Goal: Task Accomplishment & Management: Use online tool/utility

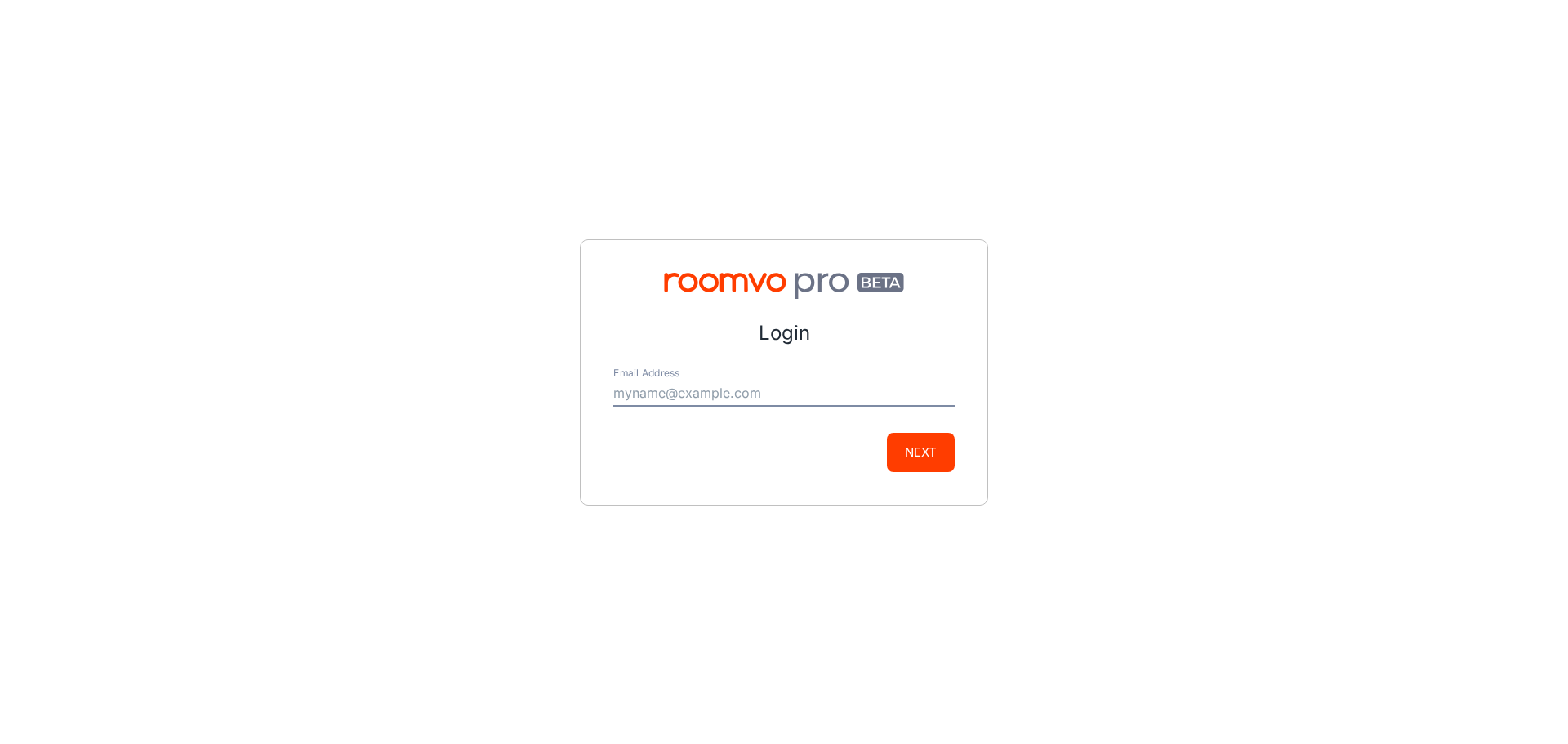
type input "[PERSON_NAME][EMAIL_ADDRESS][DOMAIN_NAME]"
click at [958, 442] on div "Login Email Address [EMAIL_ADDRESS][DOMAIN_NAME] Next" at bounding box center [784, 372] width 408 height 266
click at [924, 453] on button "Next" at bounding box center [920, 452] width 68 height 39
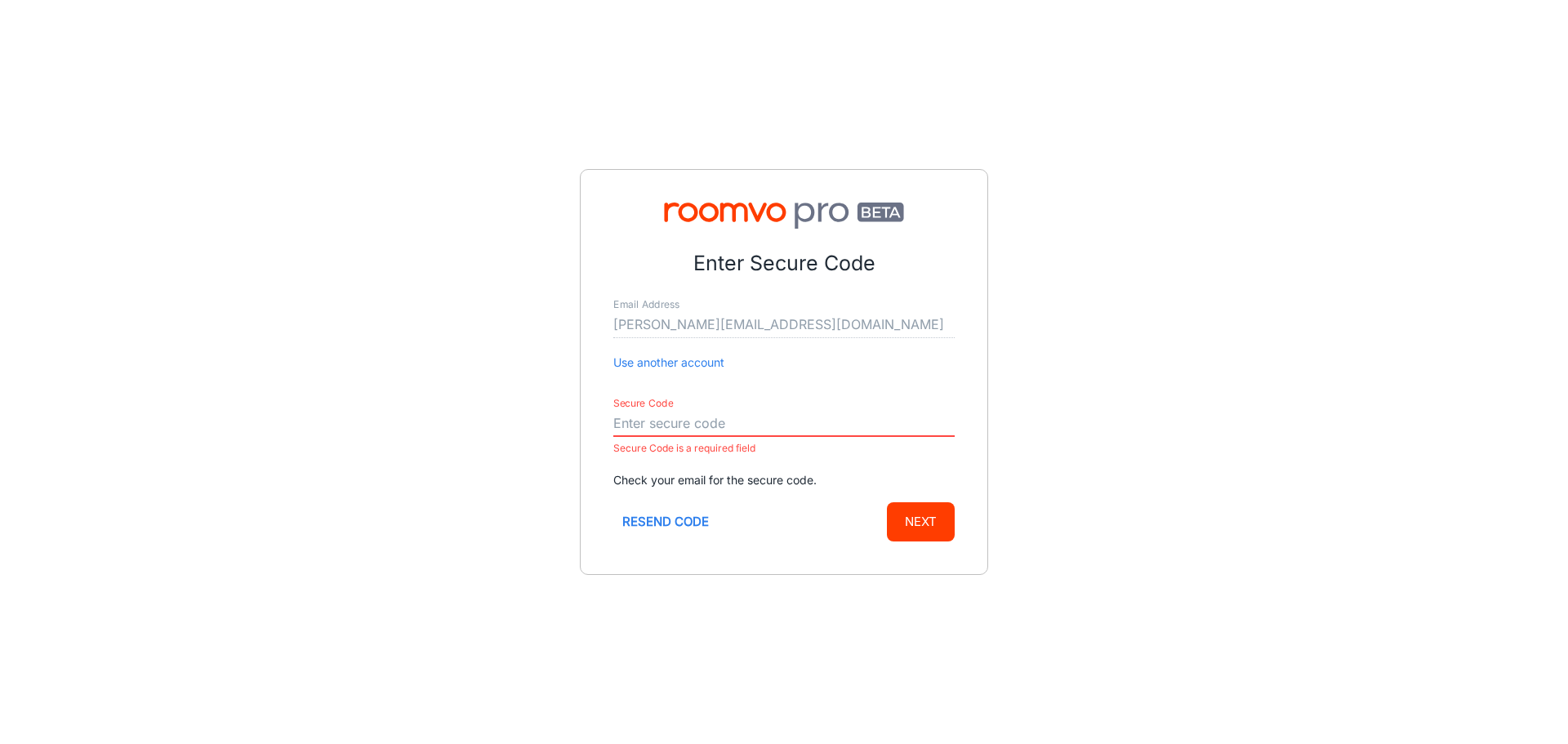
paste input "833842"
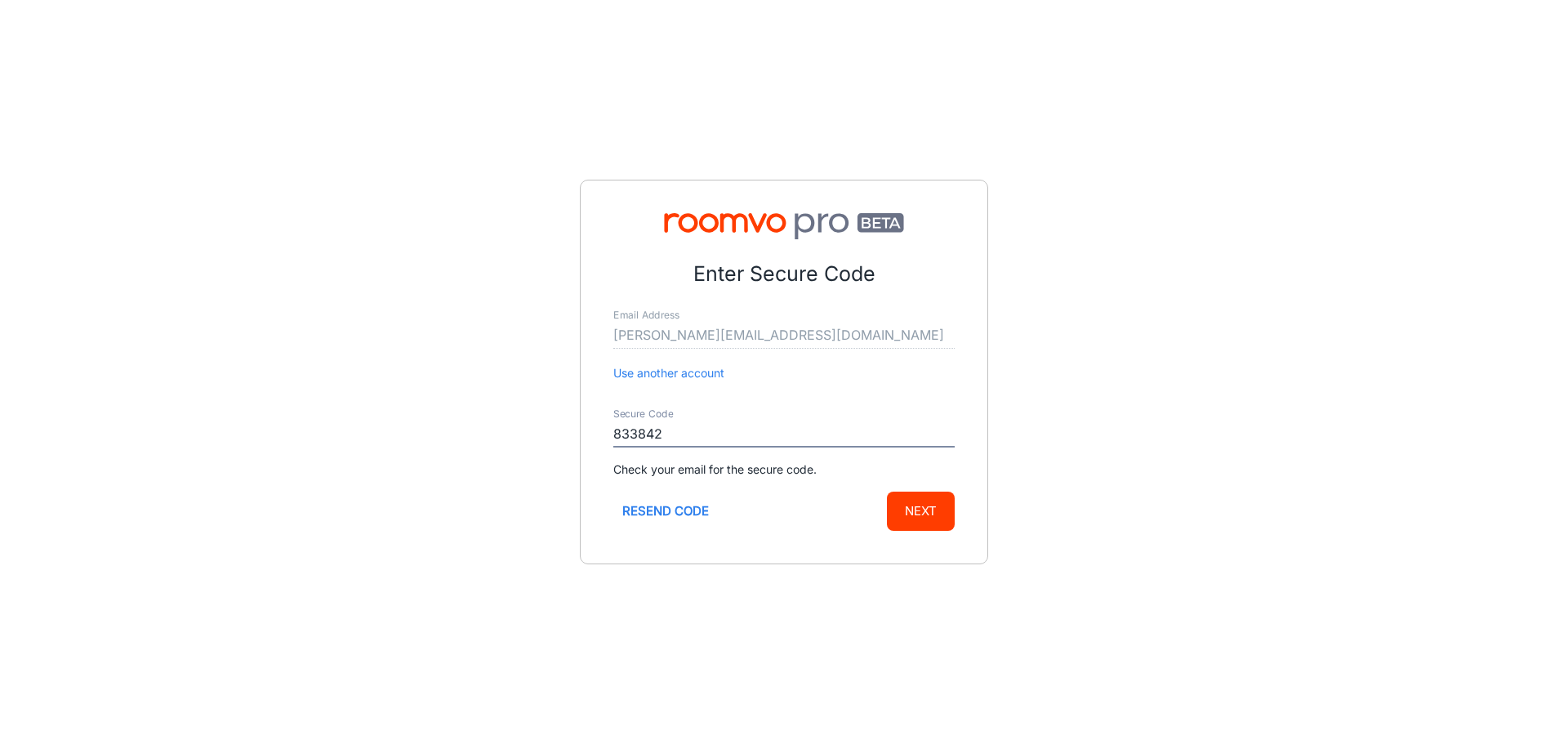
type input "833842"
click at [938, 521] on button "Next" at bounding box center [920, 511] width 68 height 39
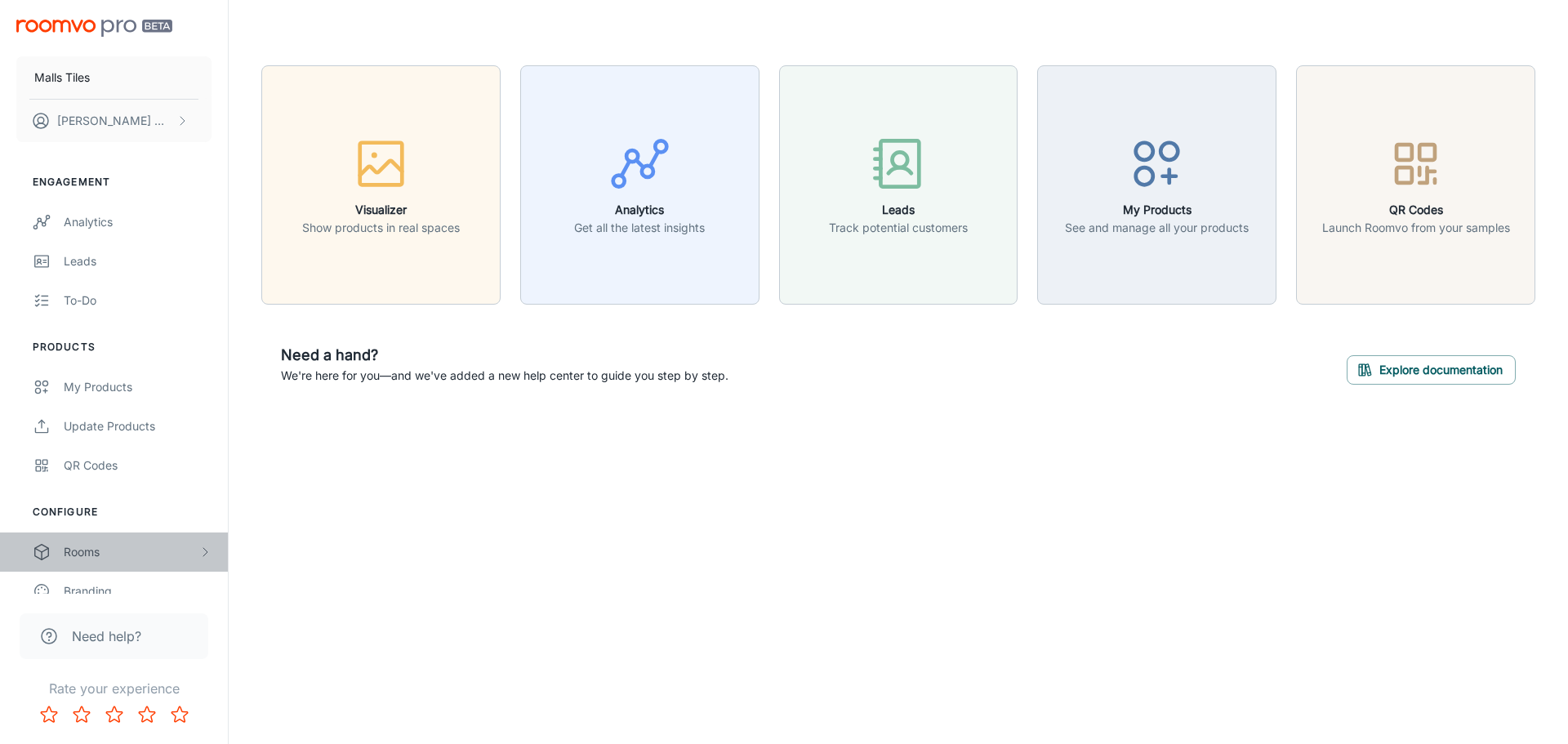
click at [156, 546] on div "Rooms" at bounding box center [131, 552] width 134 height 18
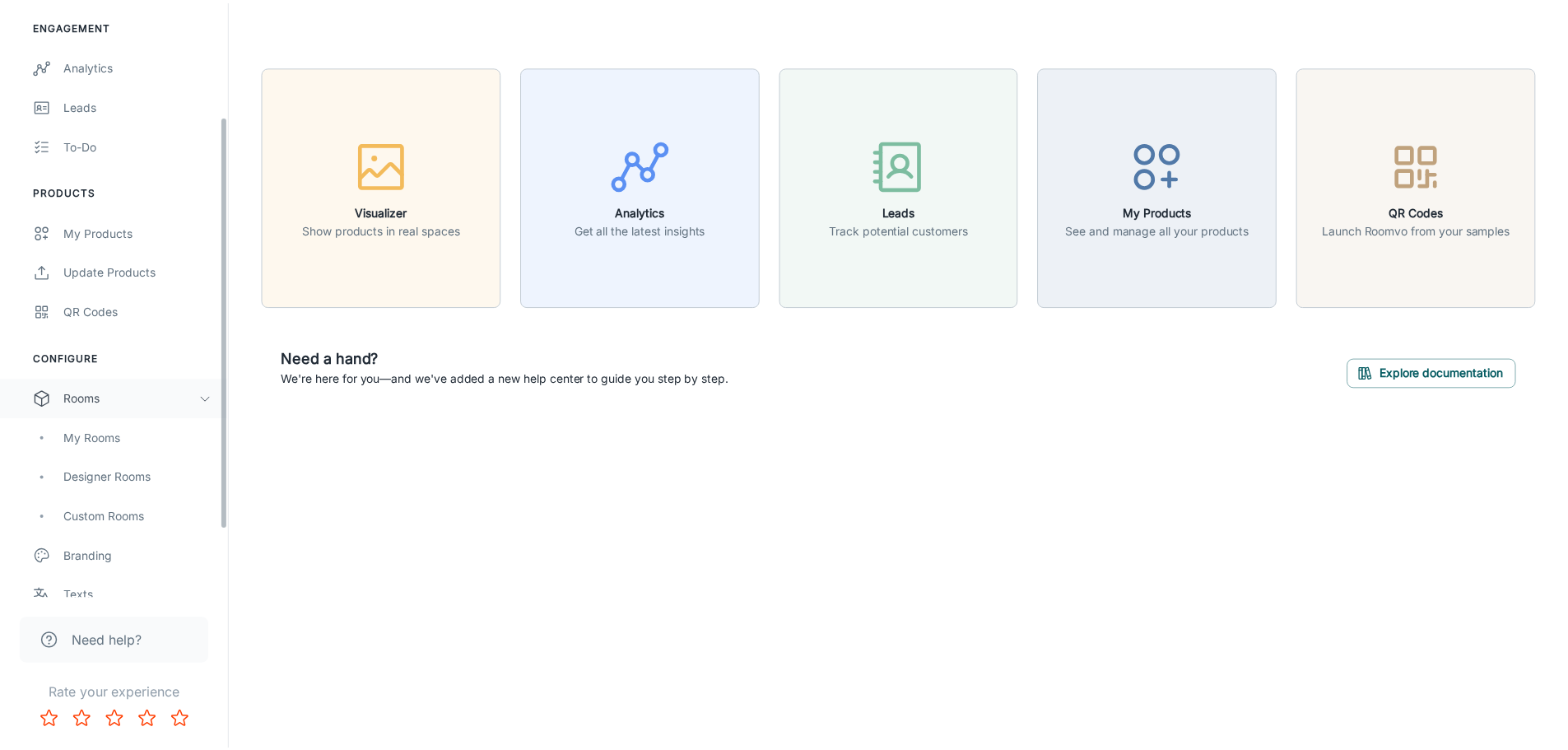
scroll to position [164, 0]
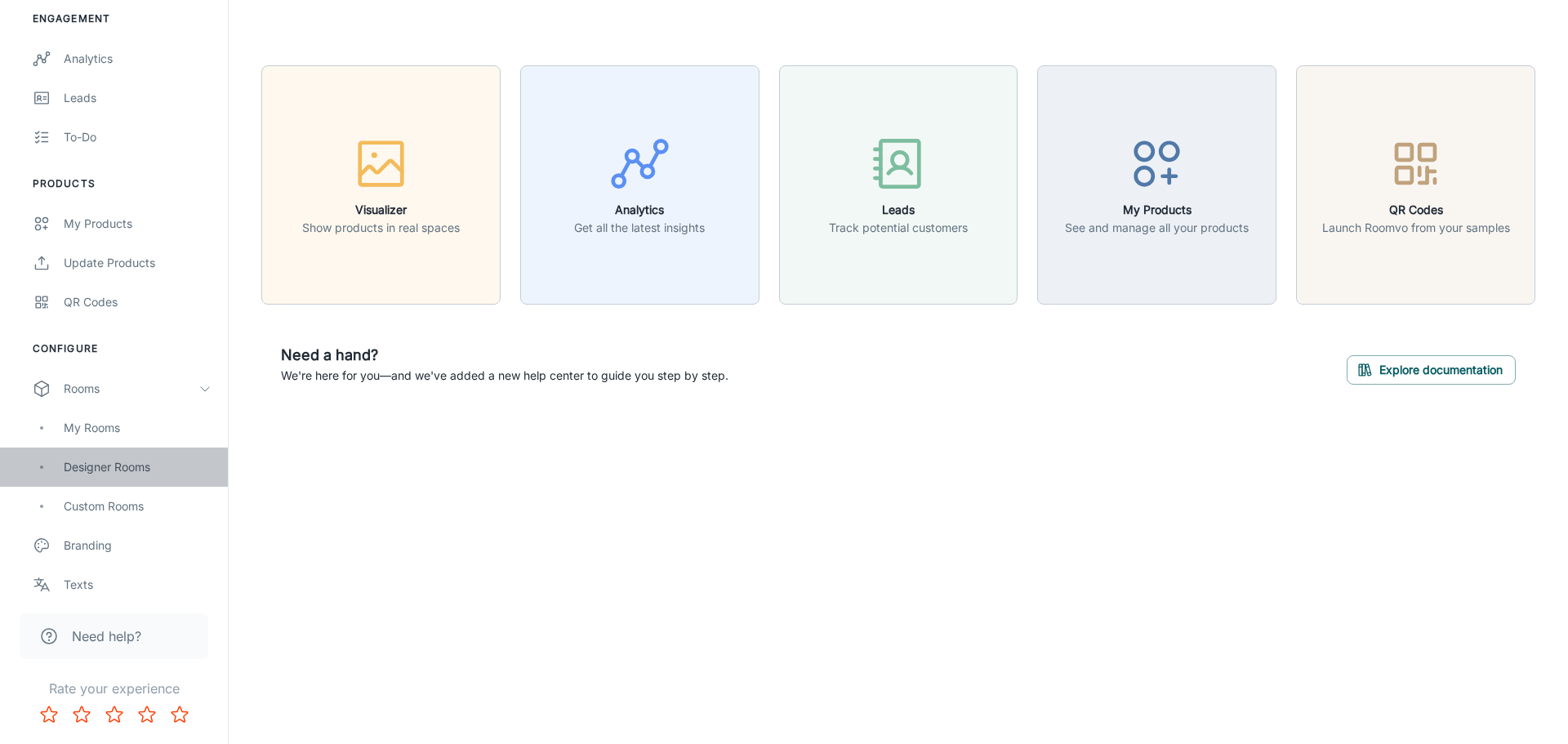
click at [129, 473] on div "Designer Rooms" at bounding box center [138, 467] width 147 height 18
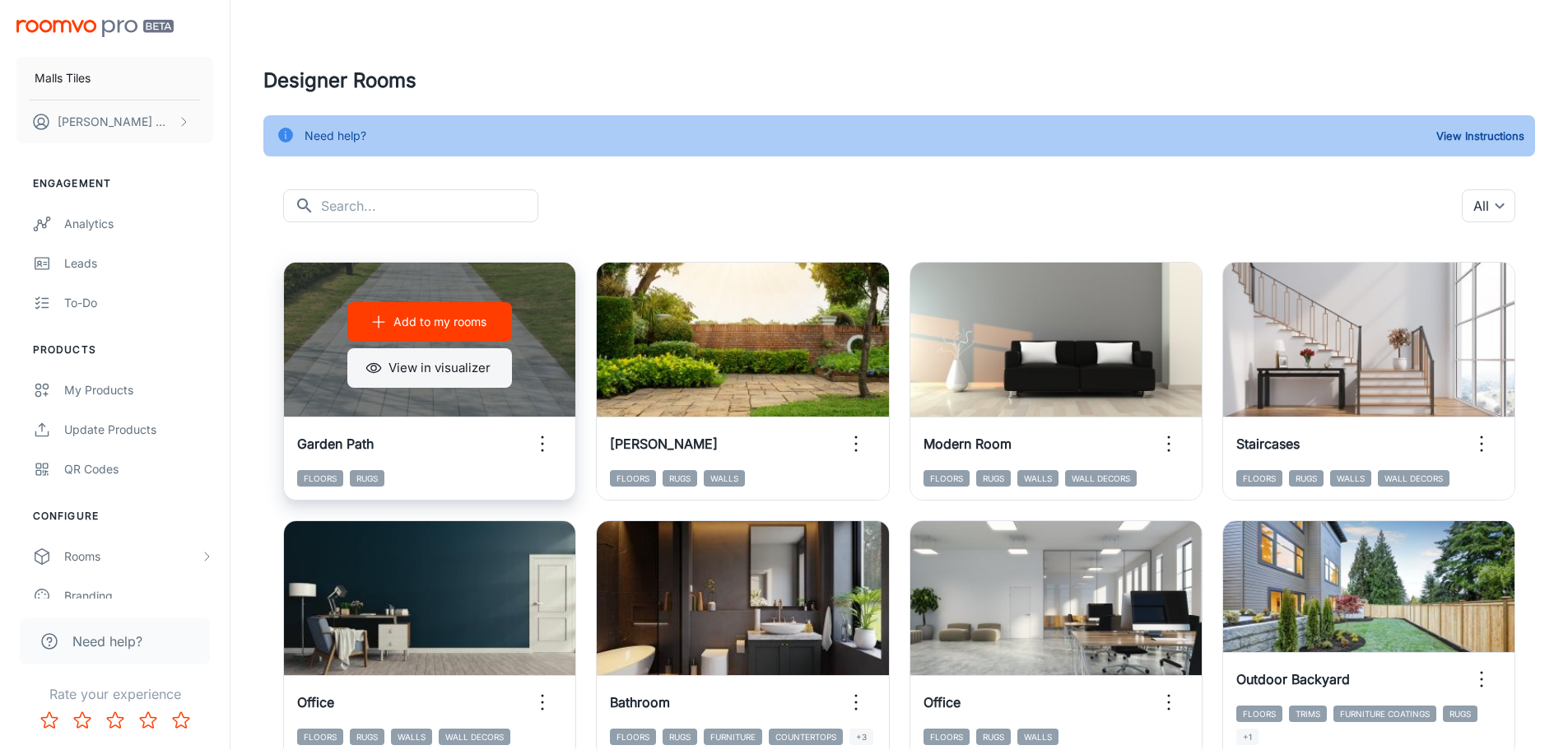
click at [362, 373] on button "View in visualizer" at bounding box center [429, 368] width 164 height 40
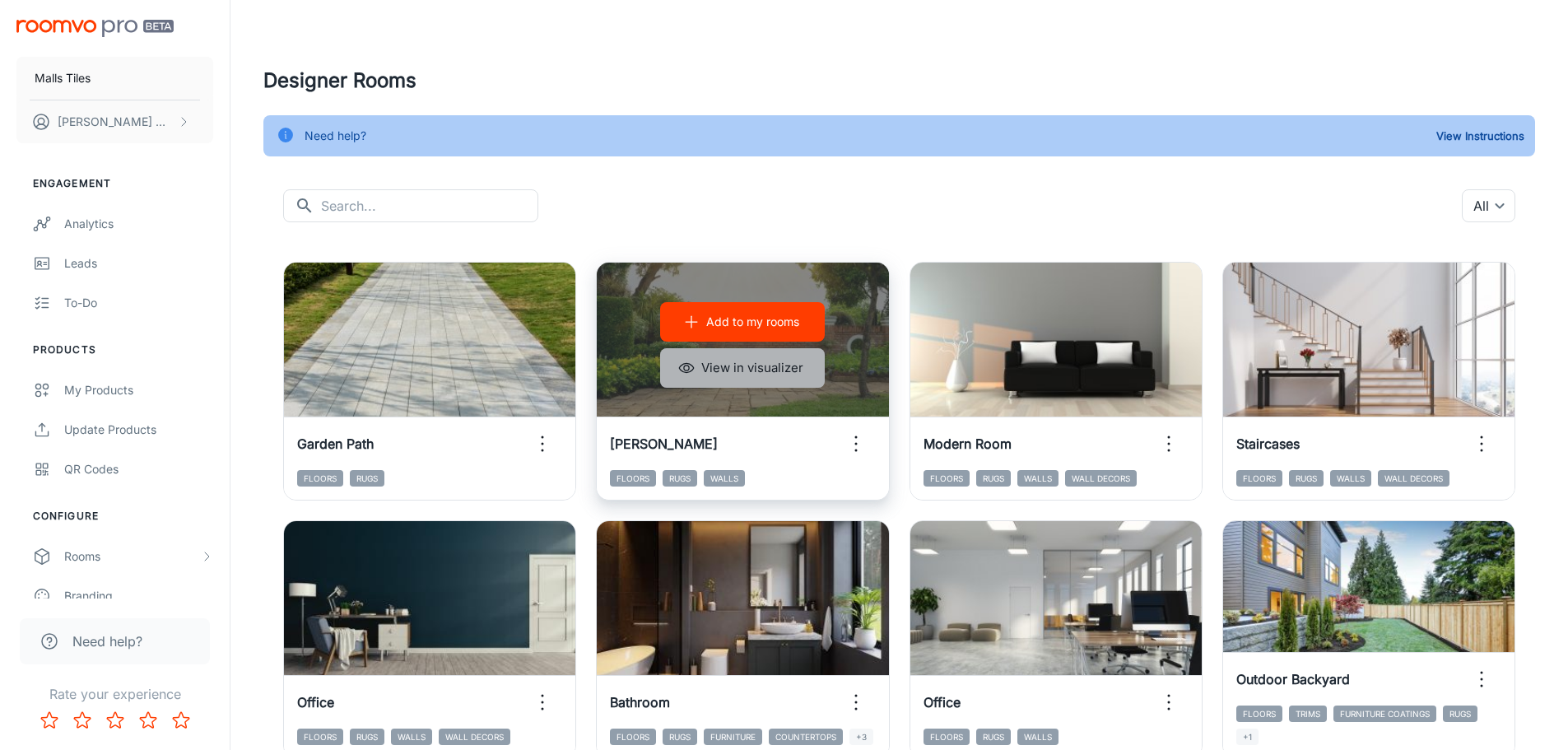
drag, startPoint x: 728, startPoint y: 364, endPoint x: 685, endPoint y: 372, distance: 43.7
click at [685, 372] on icon "button" at bounding box center [686, 368] width 17 height 17
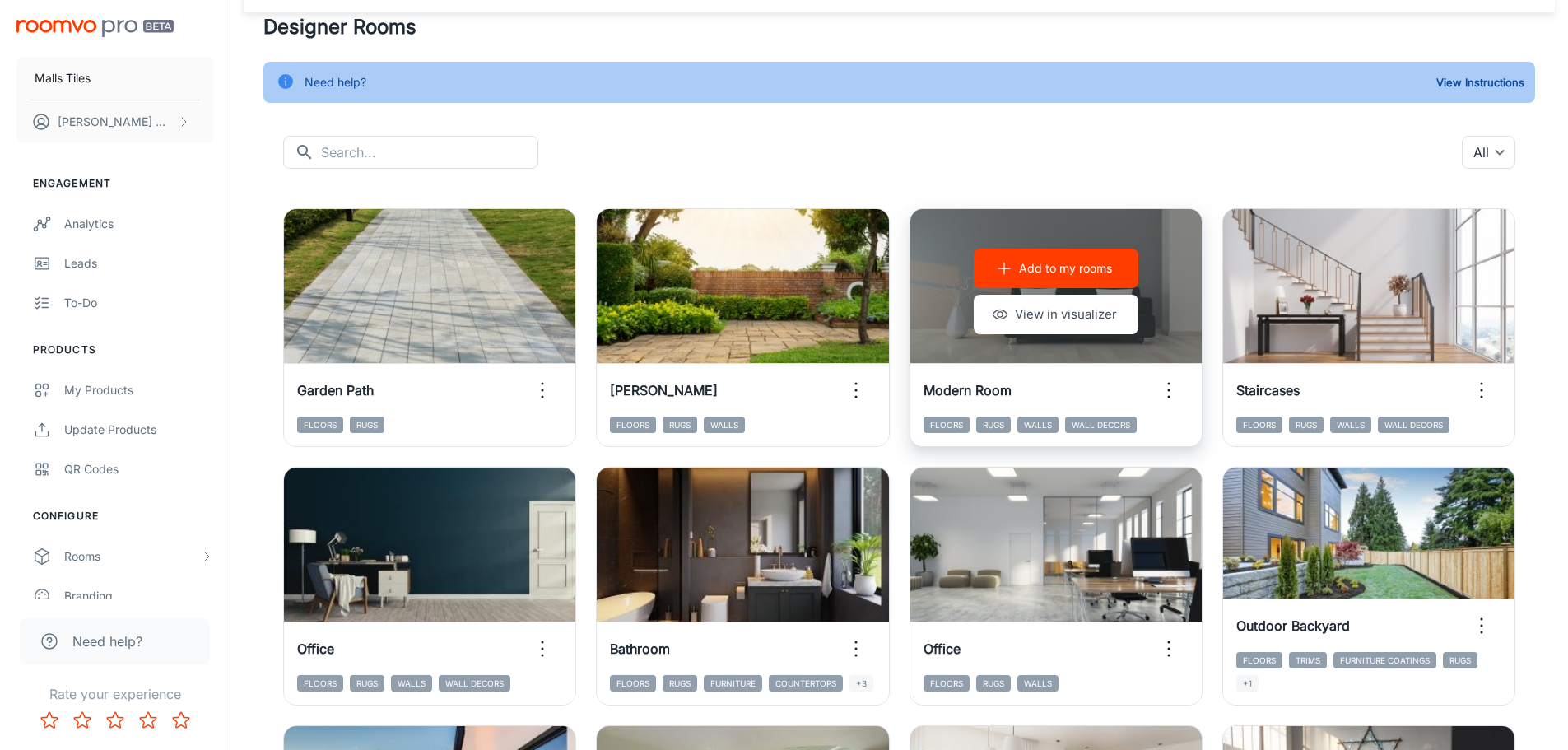
scroll to position [83, 0]
